Goal: Task Accomplishment & Management: Manage account settings

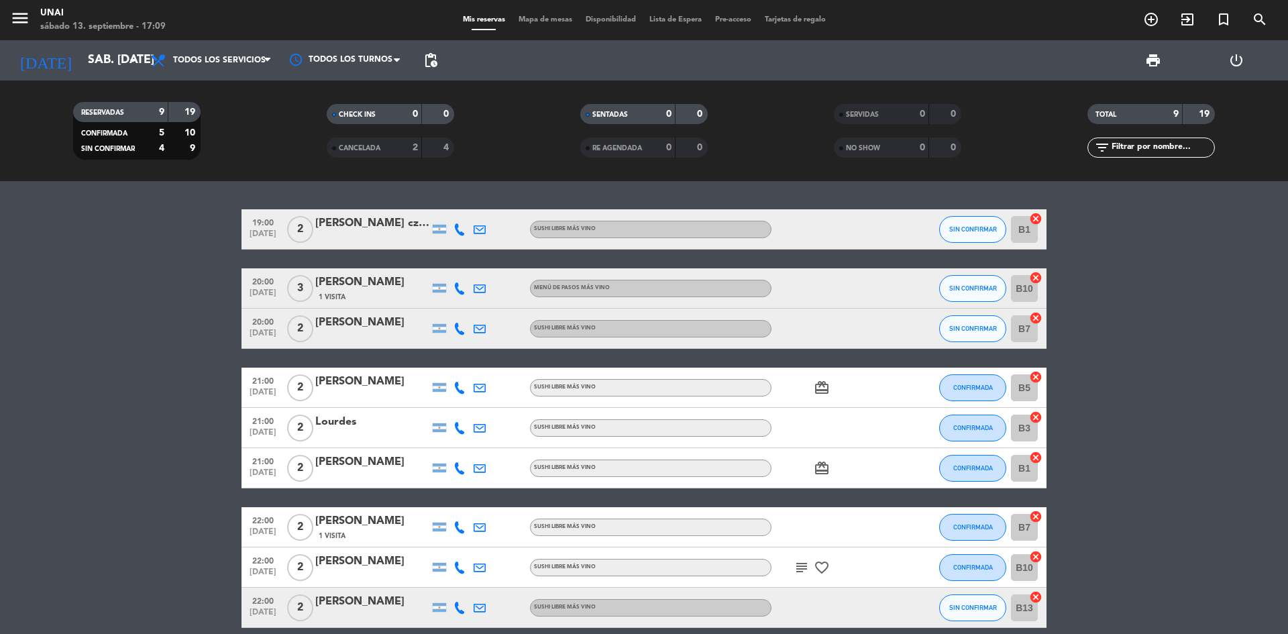
click at [355, 225] on div "[PERSON_NAME] czenik" at bounding box center [372, 223] width 114 height 17
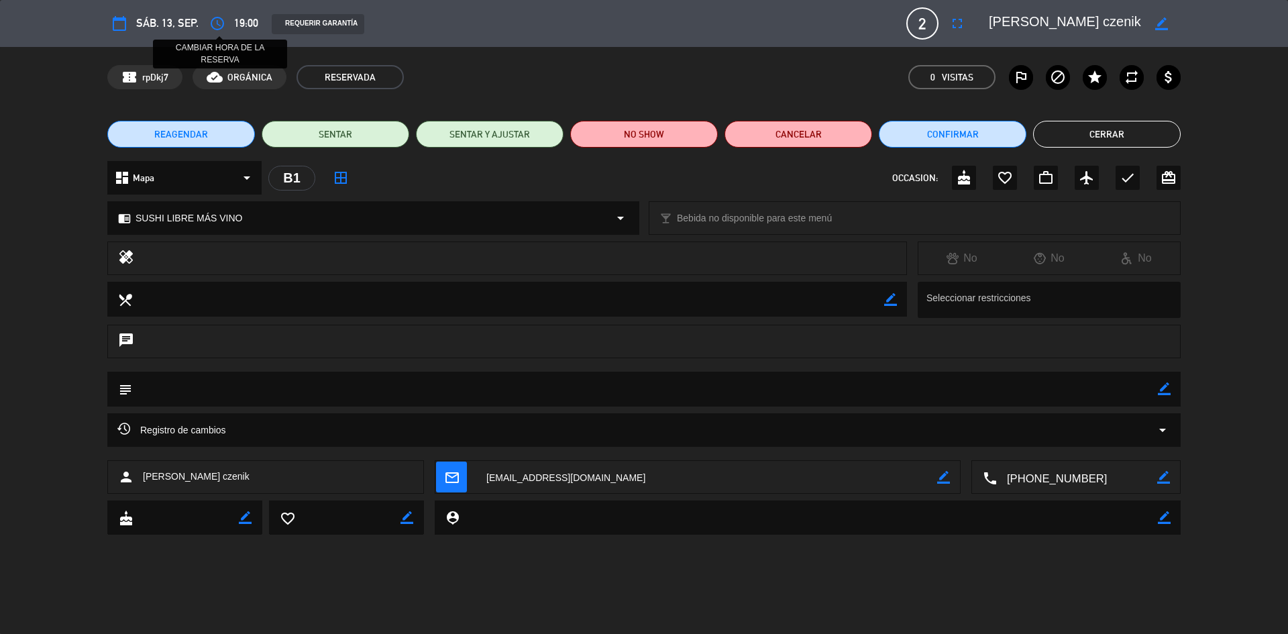
click at [221, 25] on icon "access_time" at bounding box center [217, 23] width 16 height 16
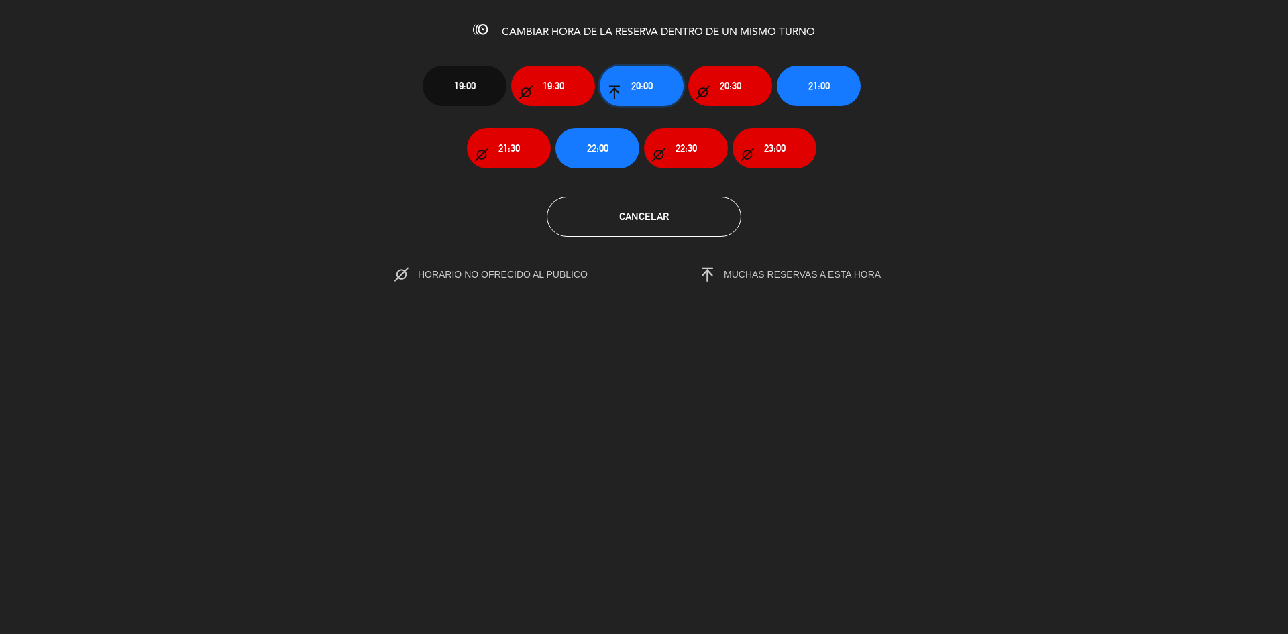
click at [659, 82] on button "20:00" at bounding box center [642, 86] width 84 height 40
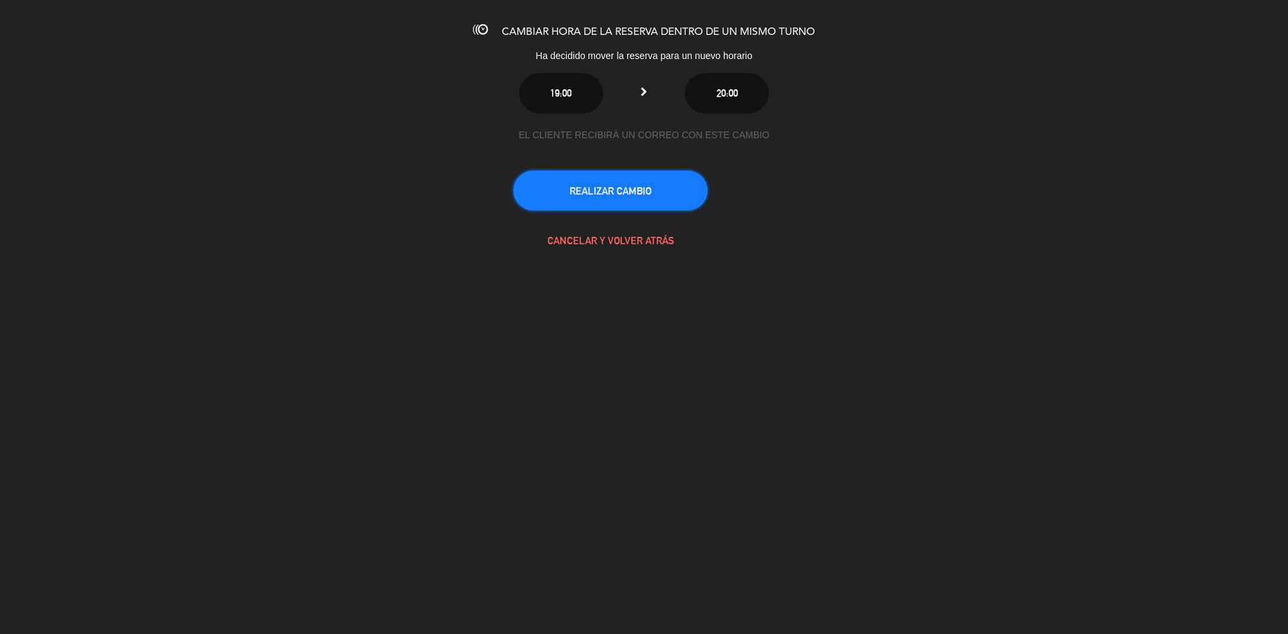
click at [637, 196] on button "REALIZAR CAMBIO" at bounding box center [610, 190] width 195 height 40
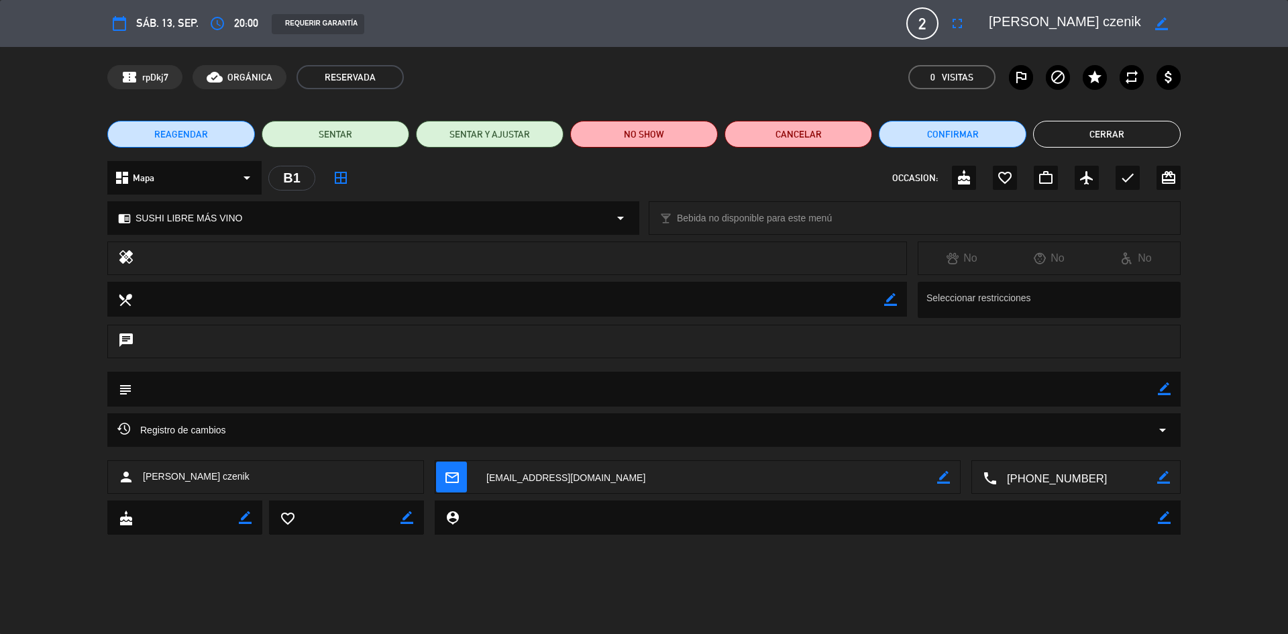
click at [1077, 134] on button "Cerrar" at bounding box center [1107, 134] width 148 height 27
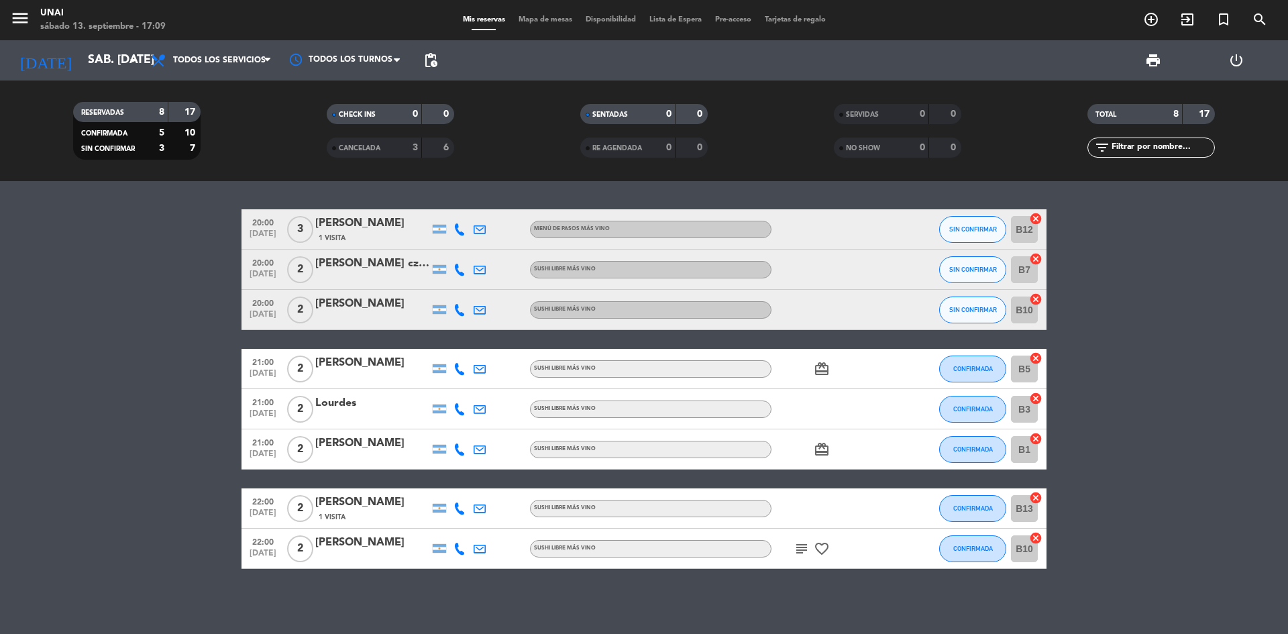
click at [361, 263] on div "[PERSON_NAME] czenik" at bounding box center [372, 263] width 114 height 17
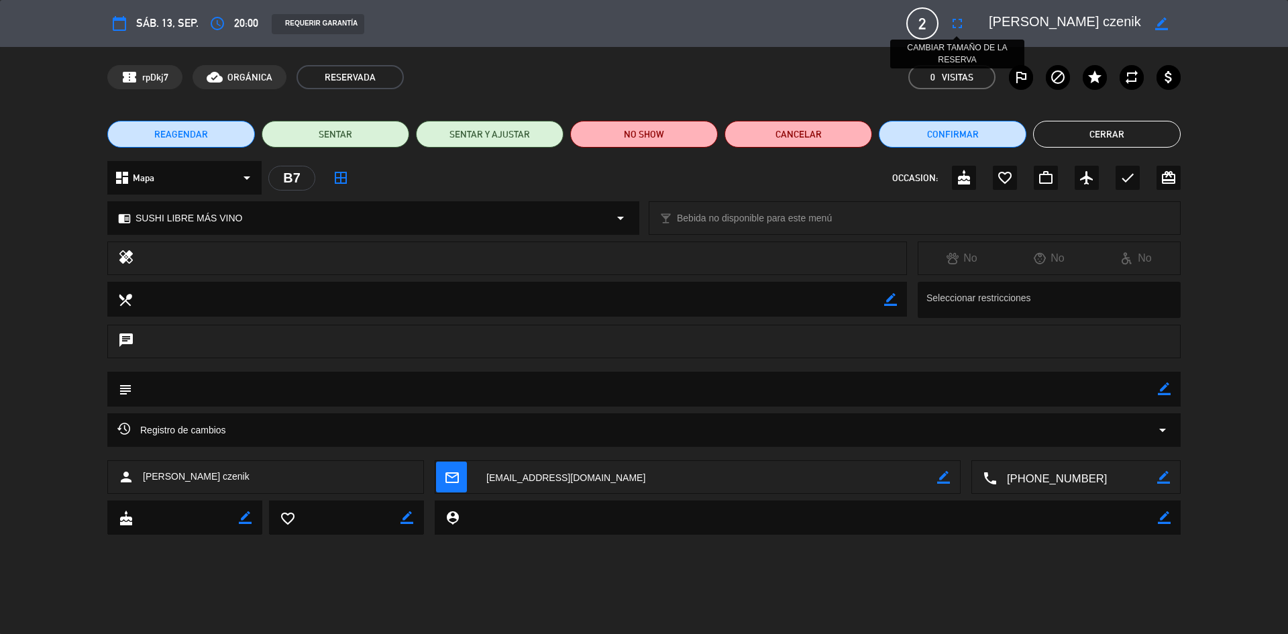
click at [955, 20] on icon "fullscreen" at bounding box center [957, 23] width 16 height 16
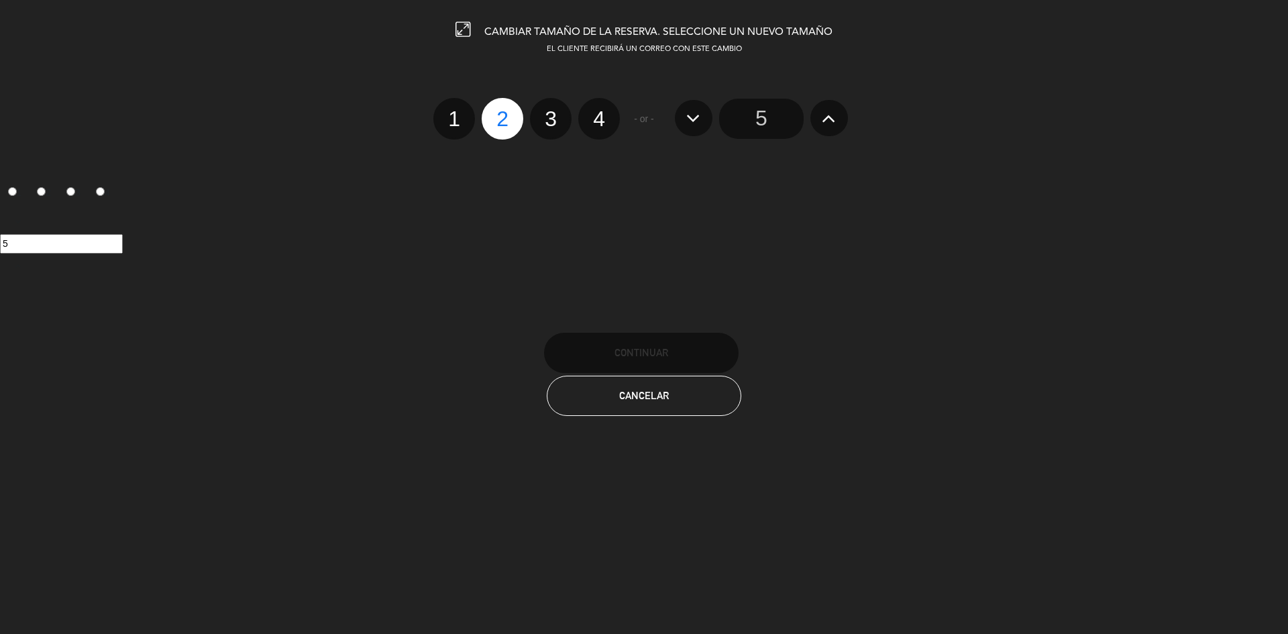
click at [453, 123] on label "1" at bounding box center [454, 119] width 42 height 42
click at [453, 111] on input "1" at bounding box center [452, 107] width 9 height 9
radio input "true"
radio input "false"
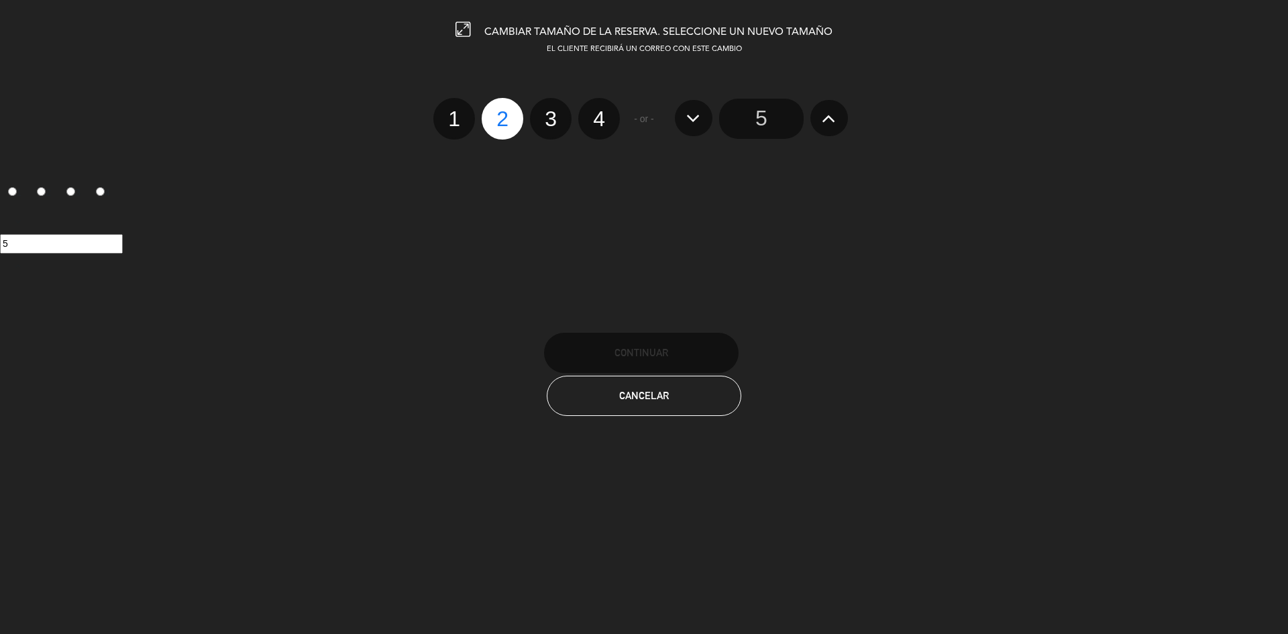
radio input "false"
radio input "true"
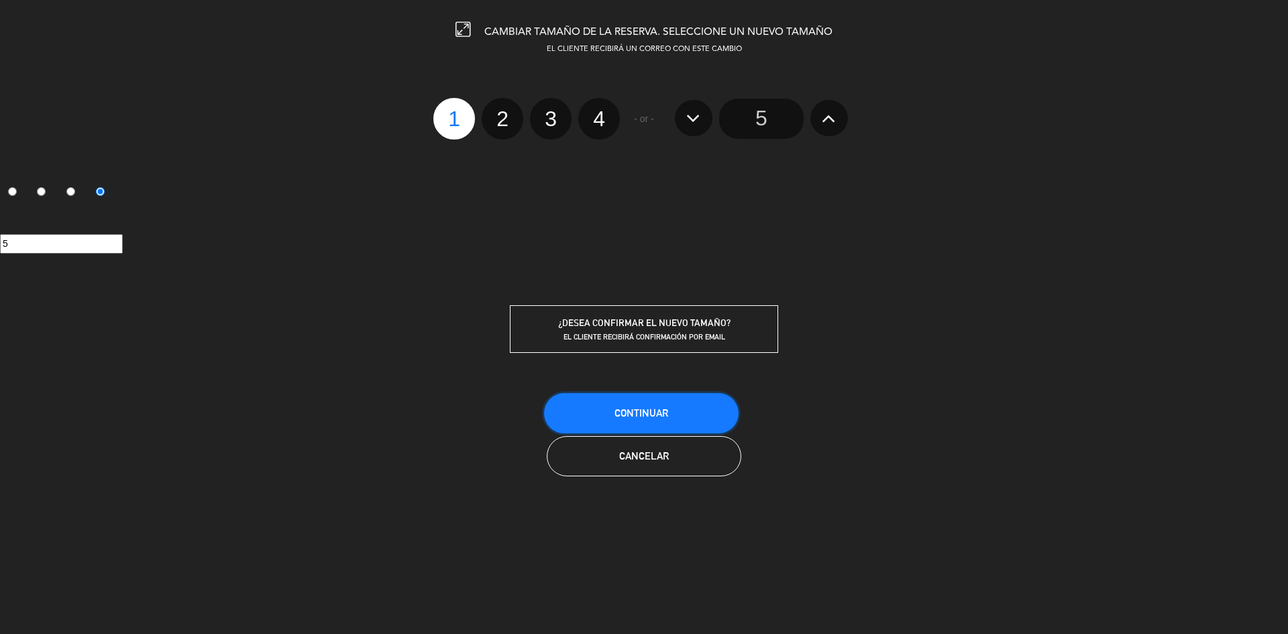
click at [634, 407] on span "Continuar" at bounding box center [641, 412] width 54 height 11
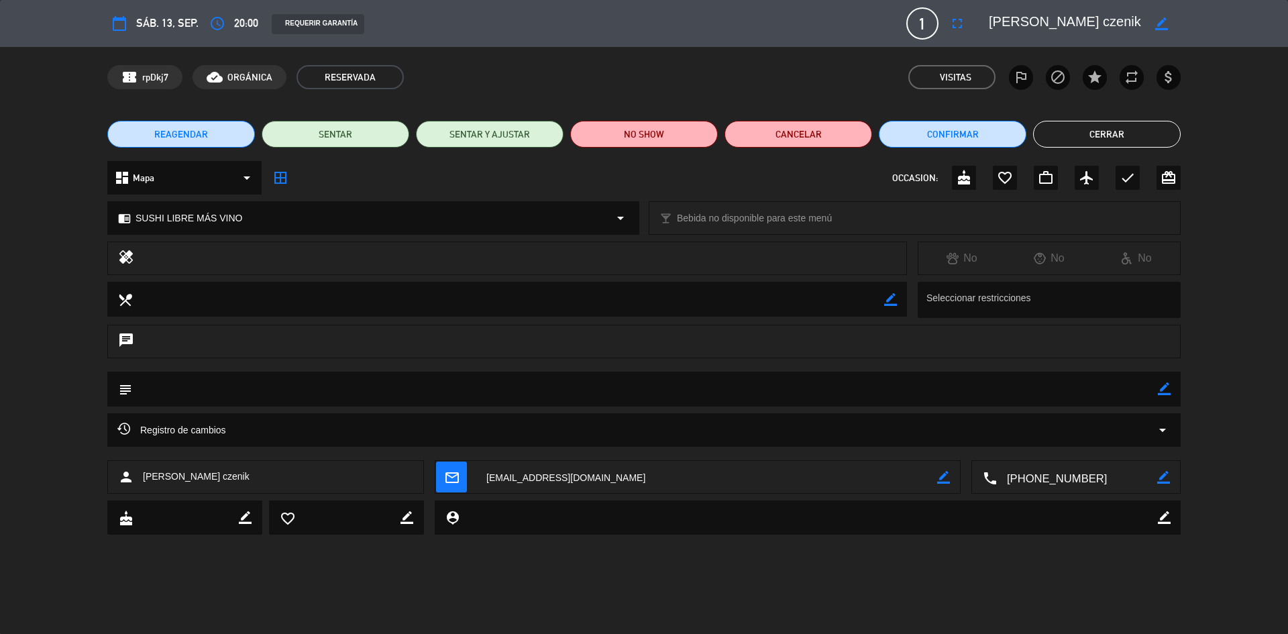
click at [1069, 133] on button "Cerrar" at bounding box center [1107, 134] width 148 height 27
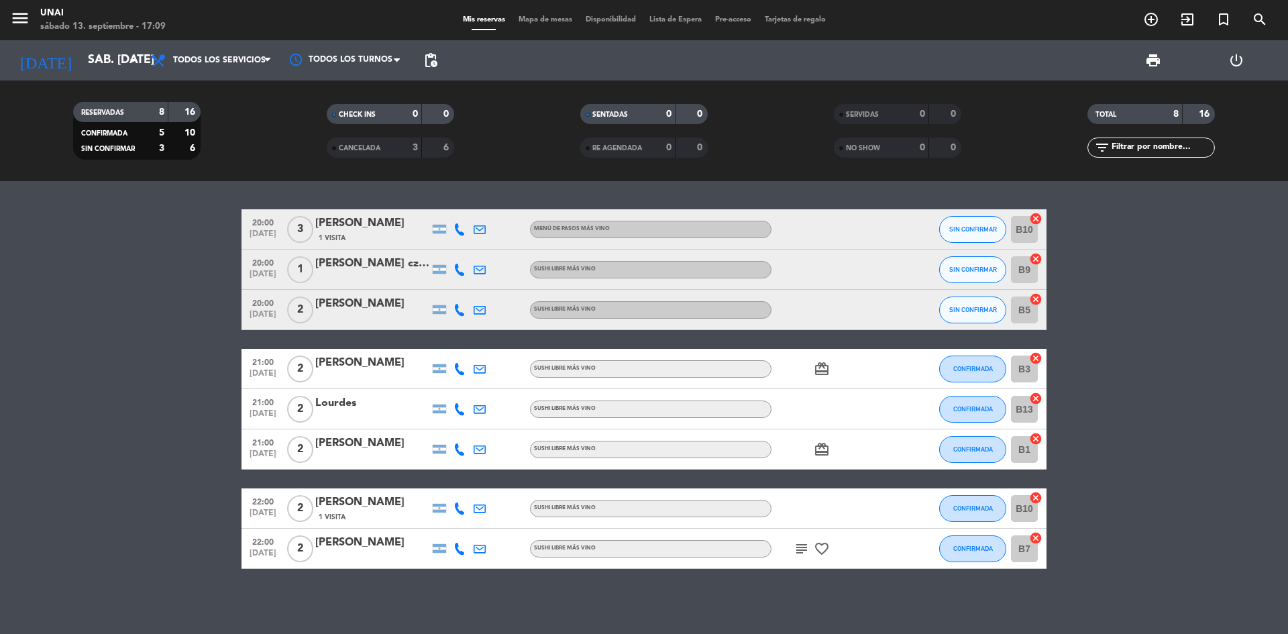
click at [384, 267] on div "[PERSON_NAME] czenik" at bounding box center [372, 263] width 114 height 17
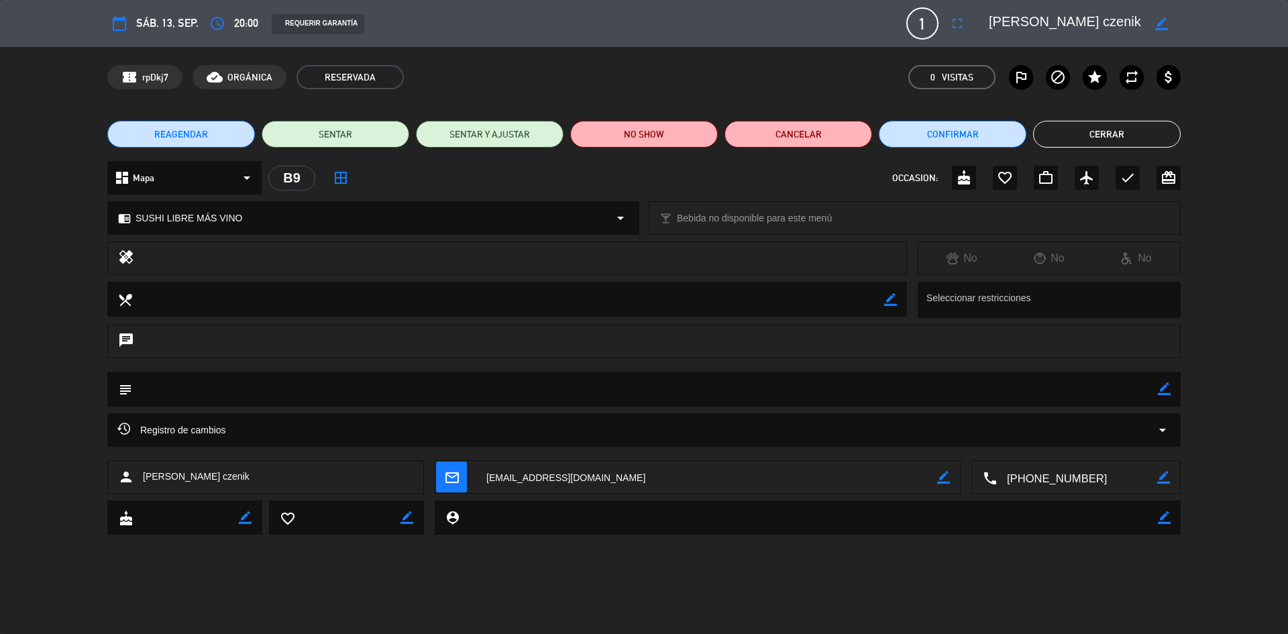
click at [1097, 135] on button "Cerrar" at bounding box center [1107, 134] width 148 height 27
